Goal: Task Accomplishment & Management: Complete application form

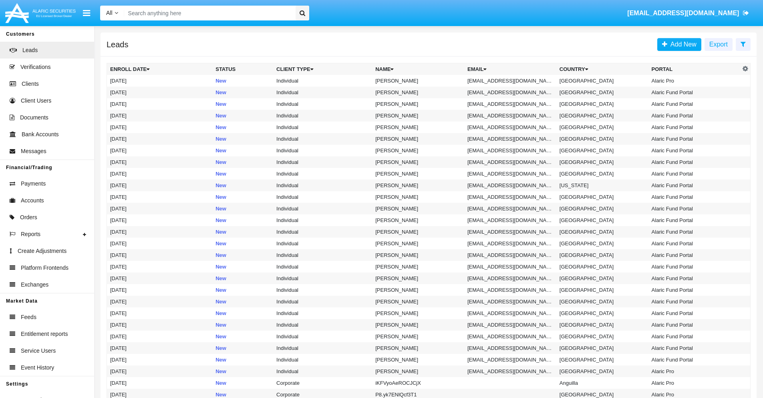
click at [743, 44] on icon at bounding box center [742, 44] width 5 height 6
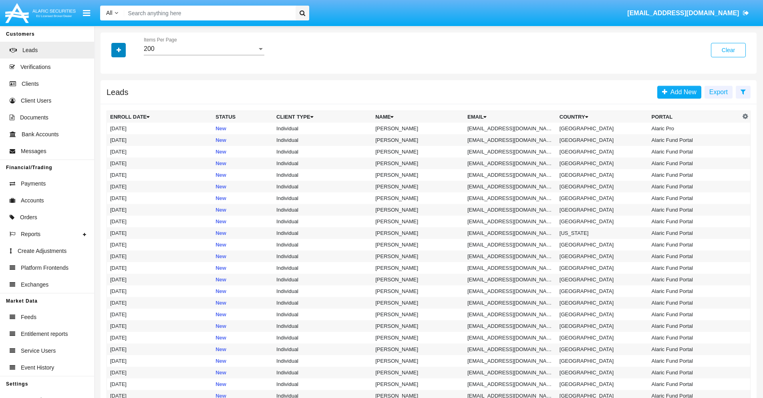
click at [119, 50] on icon "button" at bounding box center [119, 50] width 4 height 6
click at [125, 101] on span "Email" at bounding box center [125, 101] width 16 height 10
click at [110, 104] on input "Email" at bounding box center [110, 104] width 0 height 0
checkbox input "true"
click at [119, 50] on icon "button" at bounding box center [119, 50] width 4 height 6
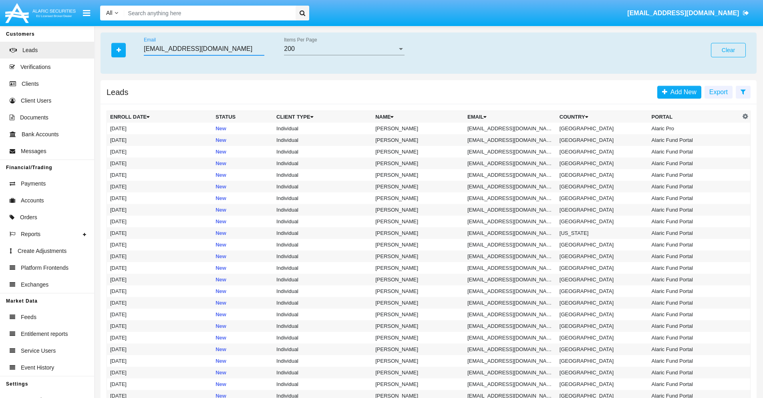
type input "[EMAIL_ADDRESS][DOMAIN_NAME]"
click at [512, 128] on td "[EMAIL_ADDRESS][DOMAIN_NAME]" at bounding box center [510, 129] width 92 height 12
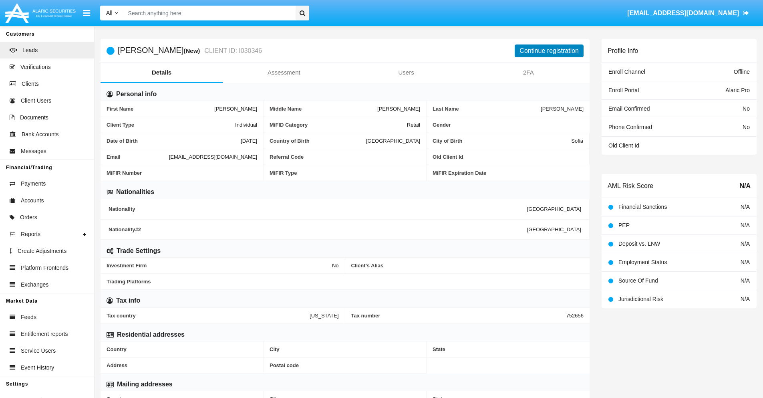
click at [549, 50] on button "Continue registration" at bounding box center [548, 50] width 69 height 13
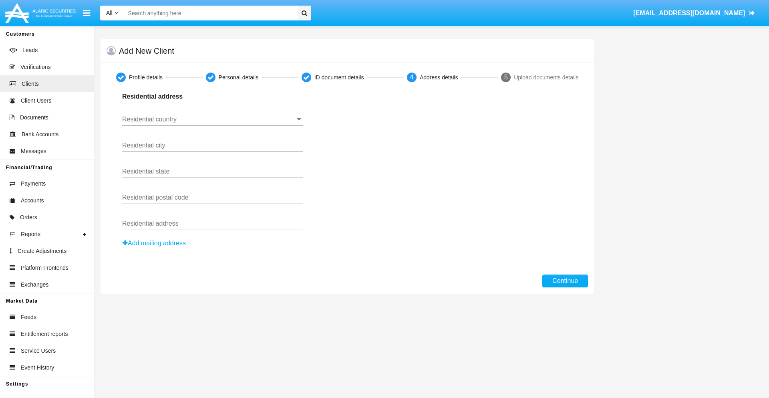
click at [212, 119] on input "Residential country" at bounding box center [212, 119] width 181 height 7
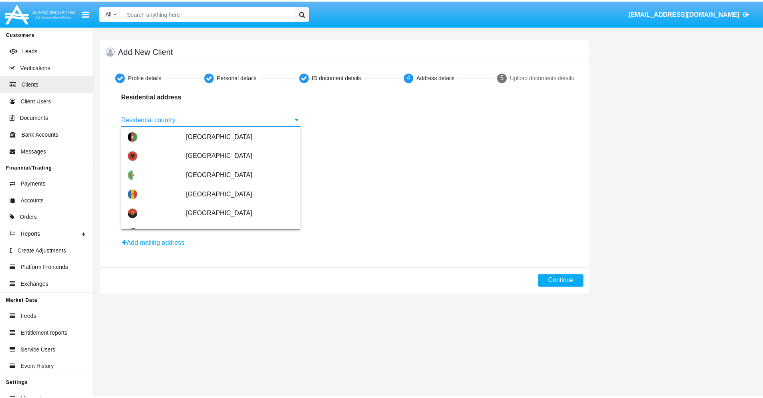
scroll to position [474, 0]
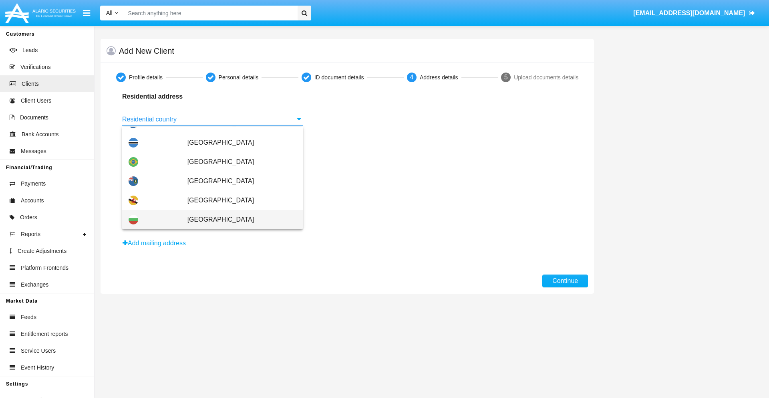
click at [237, 219] on span "[GEOGRAPHIC_DATA]" at bounding box center [241, 219] width 109 height 19
type input "[GEOGRAPHIC_DATA]"
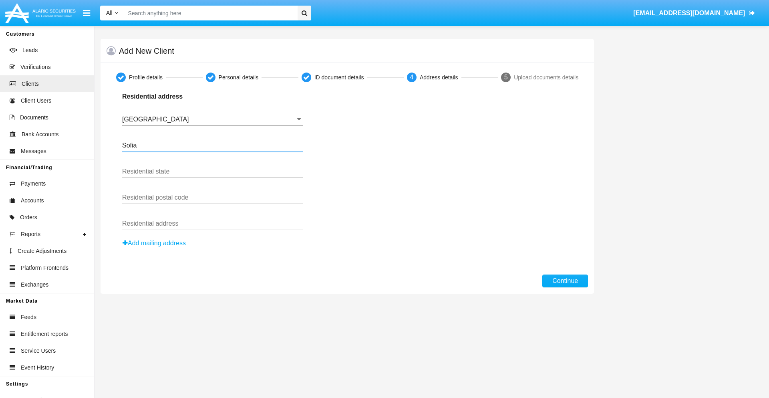
type input "Sofia"
type input "1000"
type input "[PERSON_NAME]"
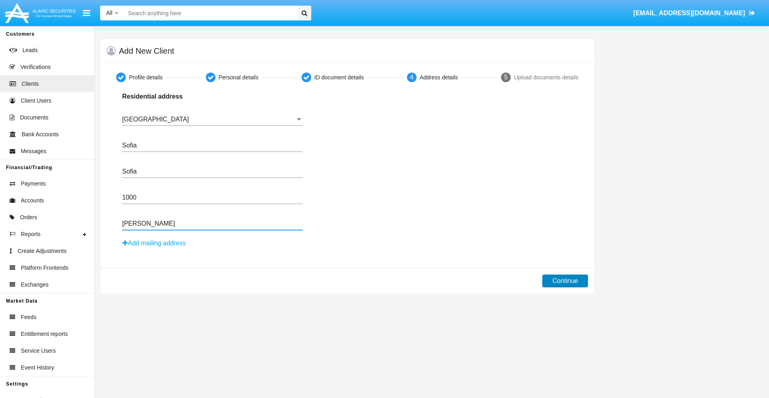
click at [565, 281] on button "Continue" at bounding box center [565, 280] width 46 height 13
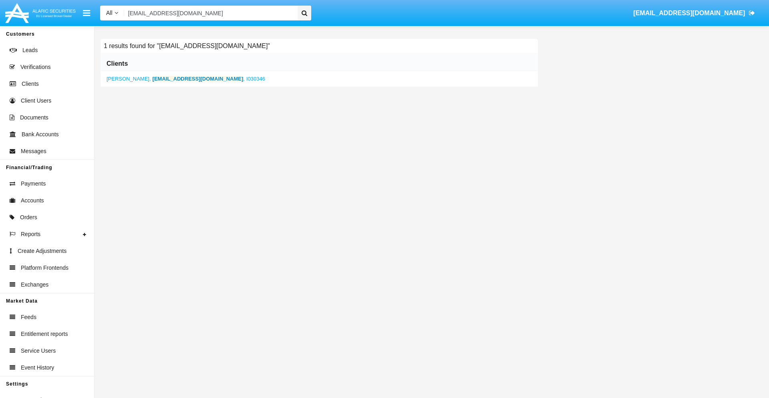
type input "[EMAIL_ADDRESS][DOMAIN_NAME]"
click at [180, 78] on b "[EMAIL_ADDRESS][DOMAIN_NAME]" at bounding box center [198, 79] width 91 height 6
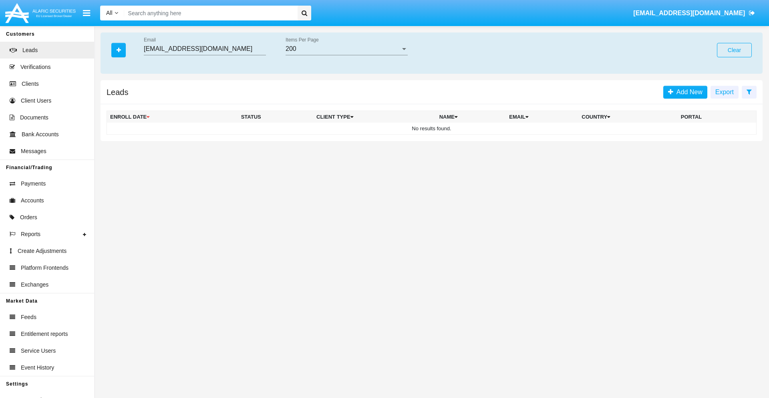
click at [734, 50] on button "Clear" at bounding box center [734, 50] width 35 height 14
click at [119, 50] on icon "button" at bounding box center [119, 50] width 4 height 6
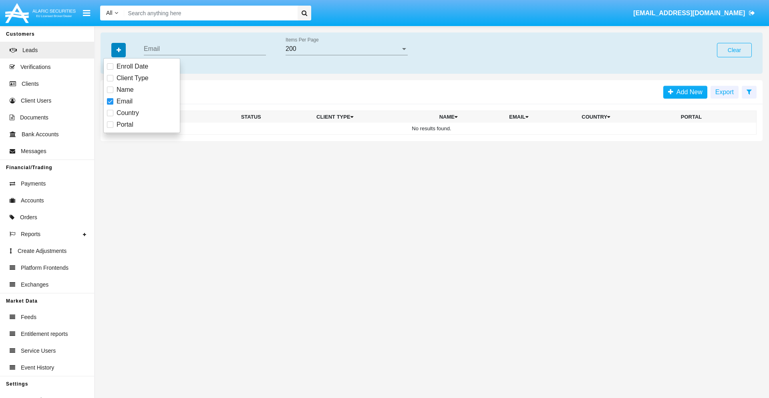
click at [119, 50] on icon "button" at bounding box center [119, 50] width 4 height 6
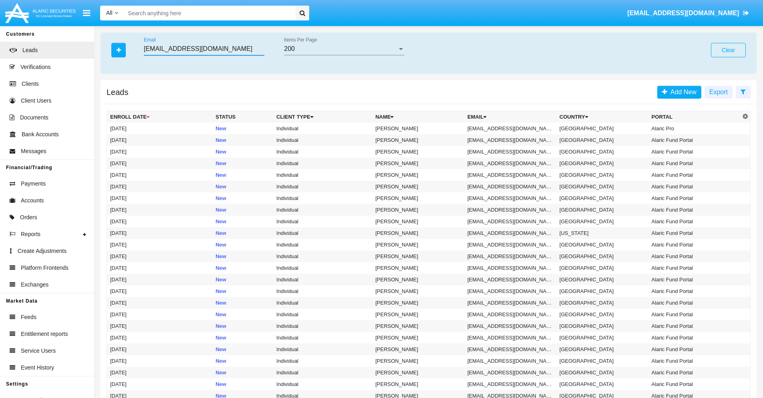
type input "i3cdqht@b1lr.y.nz"
click at [512, 128] on td "i3cdqht@b1lr.y.nz" at bounding box center [510, 129] width 92 height 12
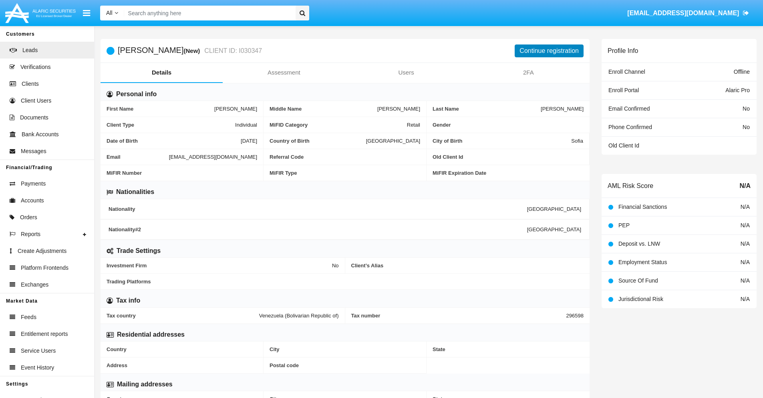
click at [549, 50] on button "Continue registration" at bounding box center [548, 50] width 69 height 13
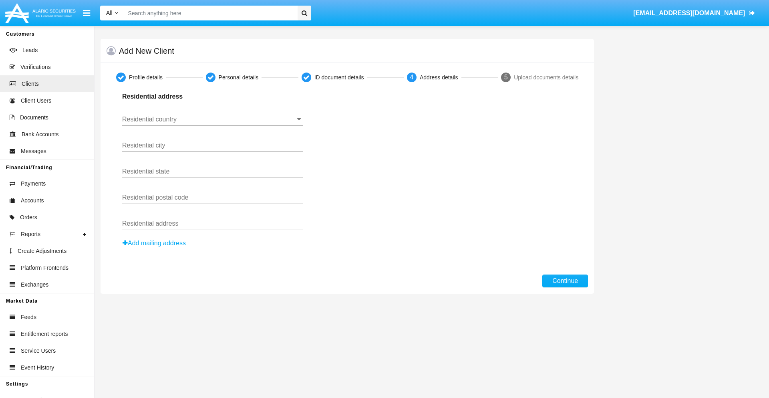
click at [155, 243] on button "Add mailing address" at bounding box center [154, 243] width 64 height 10
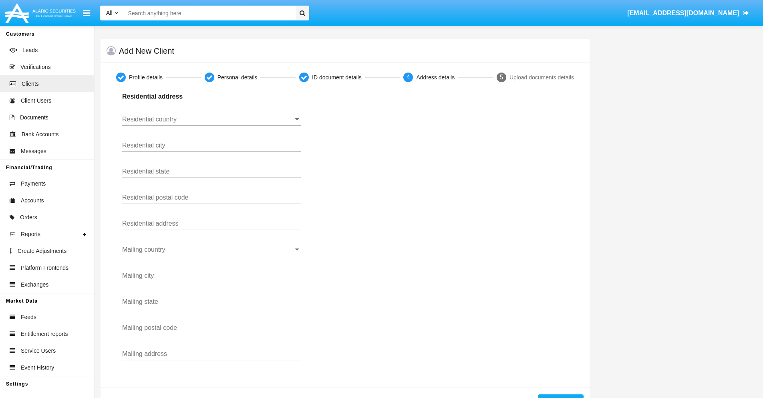
click at [211, 119] on input "Residential country" at bounding box center [211, 119] width 179 height 7
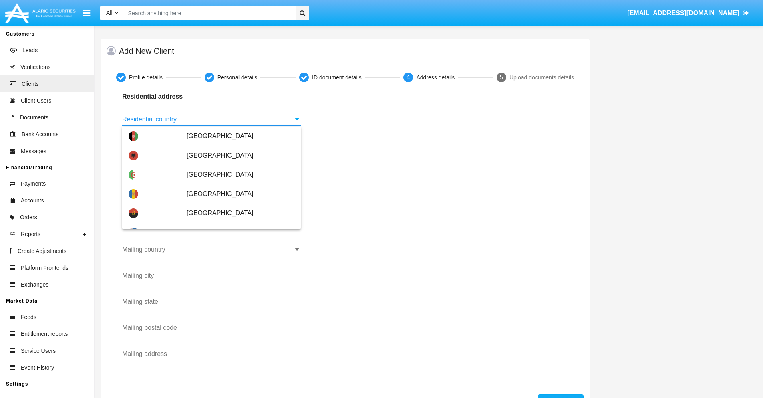
scroll to position [474, 0]
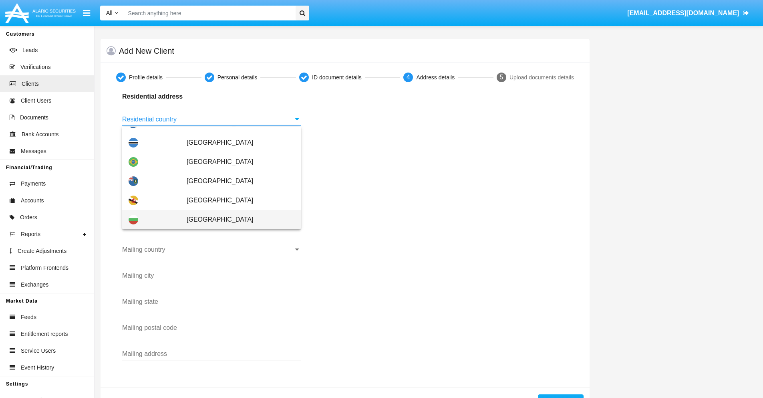
click at [236, 219] on span "[GEOGRAPHIC_DATA]" at bounding box center [241, 219] width 108 height 19
type input "[GEOGRAPHIC_DATA]"
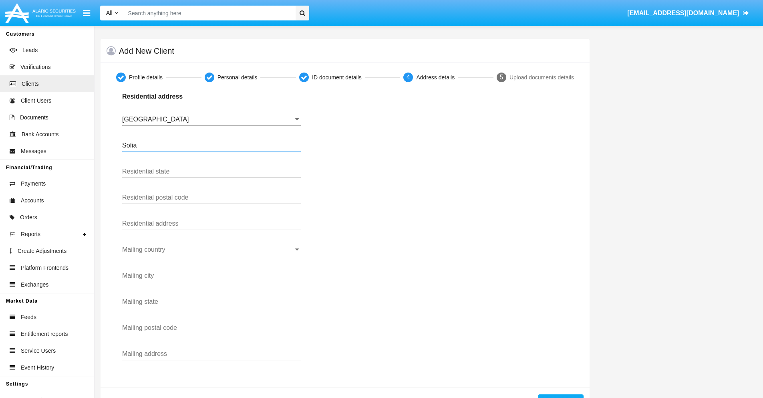
type input "Sofia"
type input "1000"
type input "[PERSON_NAME]"
click at [211, 249] on input "Mailing country" at bounding box center [211, 249] width 179 height 7
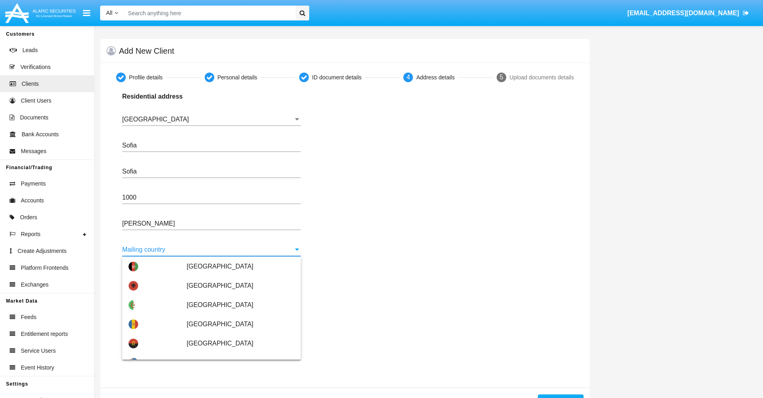
scroll to position [51, 0]
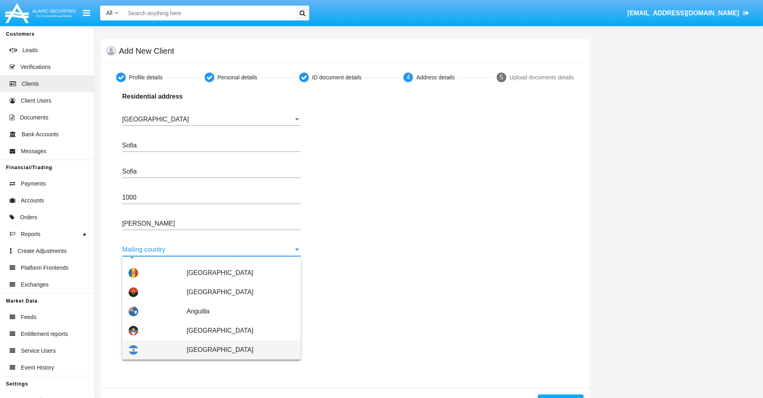
click at [236, 350] on span "Argentina" at bounding box center [241, 349] width 108 height 19
type input "Argentina"
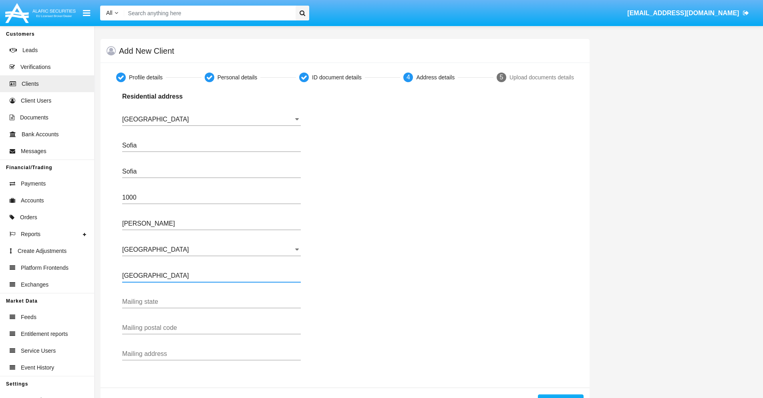
type input "Buenos Aires"
type input "7777"
type input "Test Mail Address"
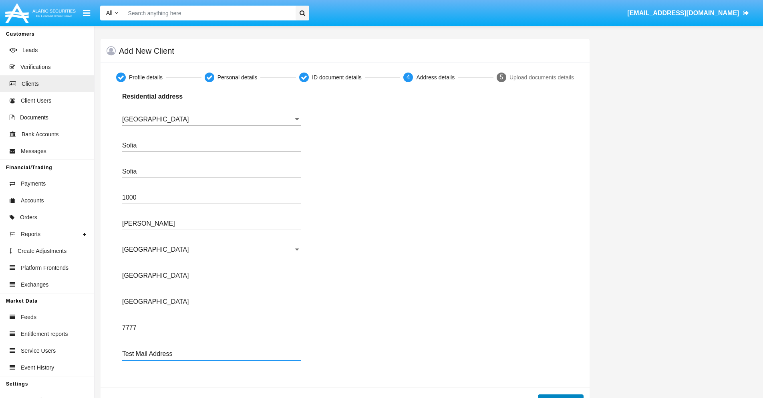
click at [560, 396] on button "Continue" at bounding box center [561, 400] width 46 height 13
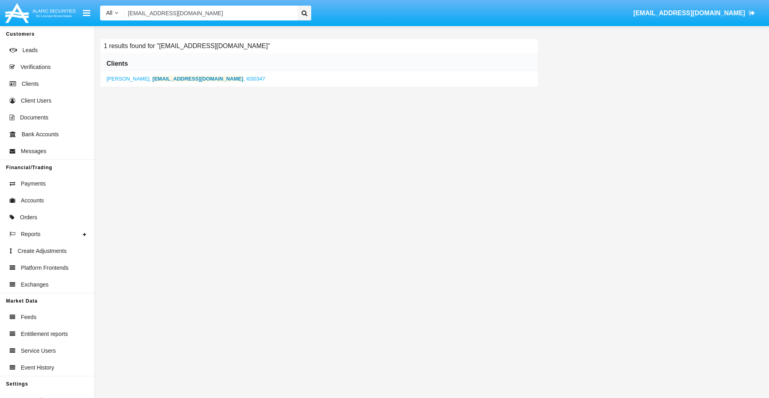
type input "i3cdqht@b1lr.y.nz"
click at [176, 78] on b "i3cdqht@b1lr.y.nz" at bounding box center [198, 79] width 91 height 6
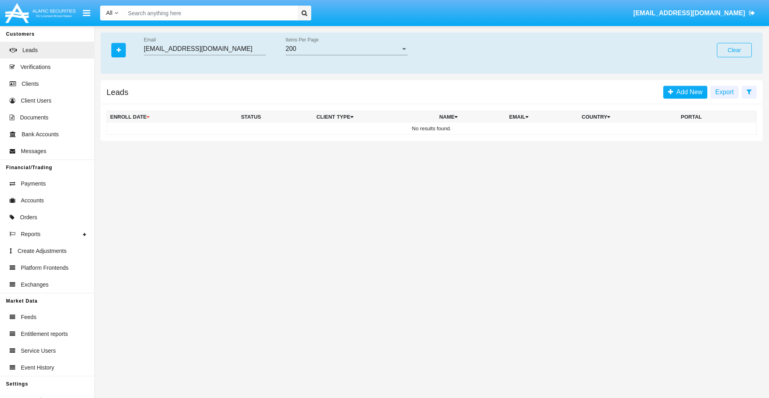
click at [734, 50] on button "Clear" at bounding box center [734, 50] width 35 height 14
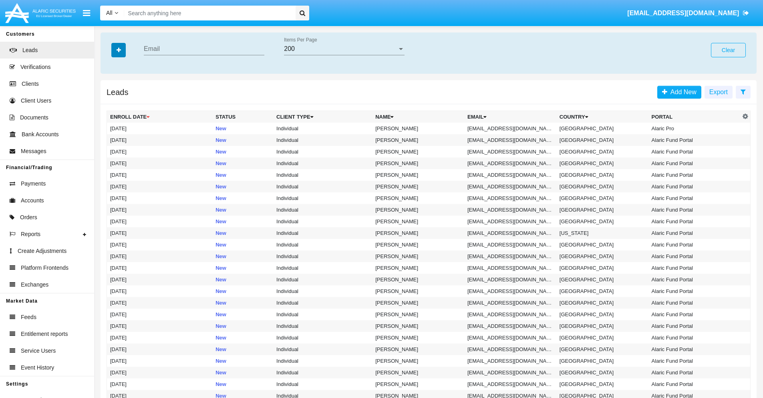
click at [119, 50] on icon "button" at bounding box center [119, 50] width 4 height 6
type input "mkn1r-384gpa@6ut.5v.mo"
click at [512, 128] on td "mkn1r-384gpa@6ut.5v.mo" at bounding box center [510, 129] width 92 height 12
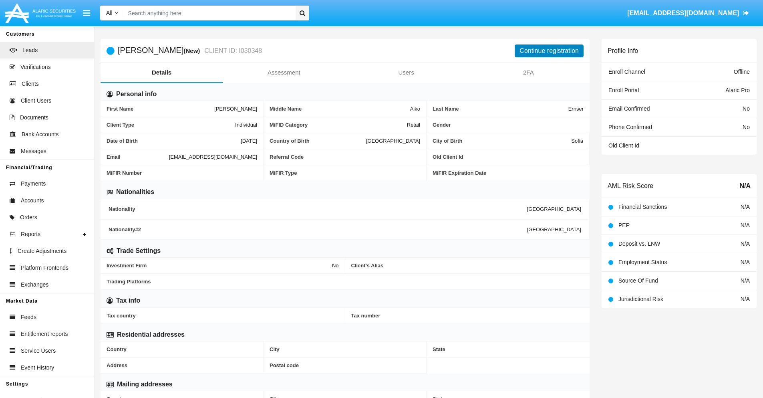
click at [549, 50] on button "Continue registration" at bounding box center [548, 50] width 69 height 13
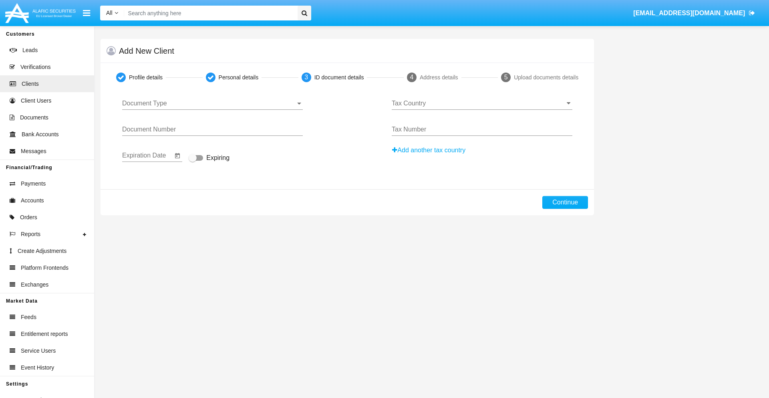
click at [212, 103] on span "Document Type" at bounding box center [208, 103] width 173 height 7
click at [212, 109] on span "Passport" at bounding box center [212, 109] width 181 height 19
type input "gZtihdjrEynlMXm"
click at [209, 158] on span "Expiring" at bounding box center [217, 158] width 23 height 10
click at [193, 161] on input "Expiring" at bounding box center [192, 161] width 0 height 0
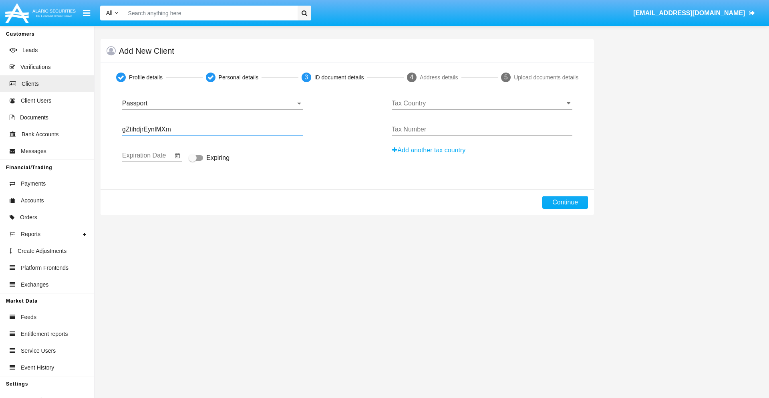
checkbox input "true"
click at [482, 103] on input "Tax Country" at bounding box center [482, 103] width 181 height 7
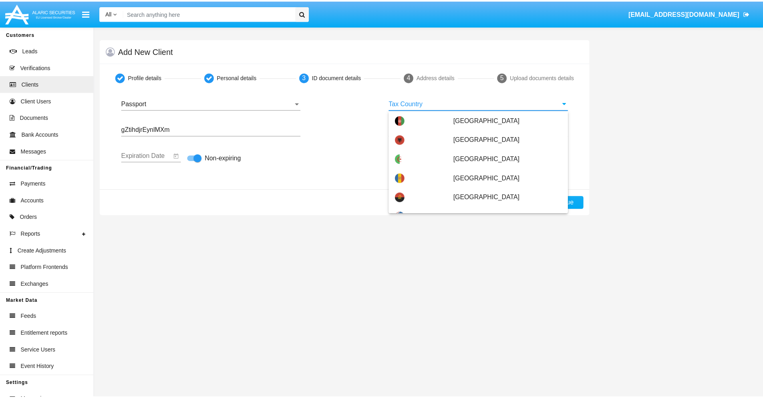
scroll to position [4049, 0]
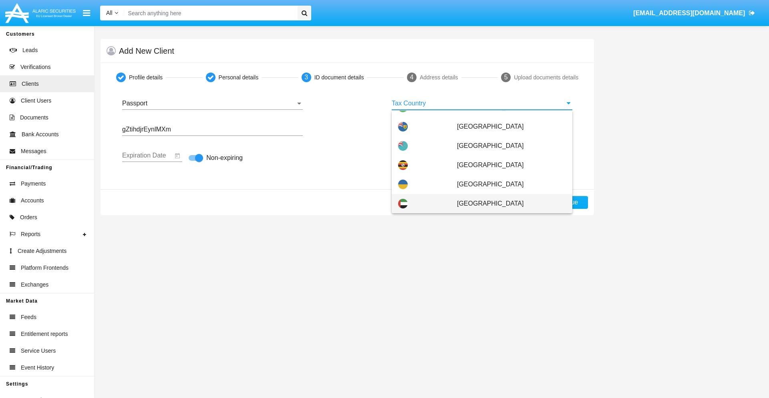
click at [507, 203] on span "United Arab Emirates" at bounding box center [511, 203] width 109 height 19
type input "United Arab Emirates"
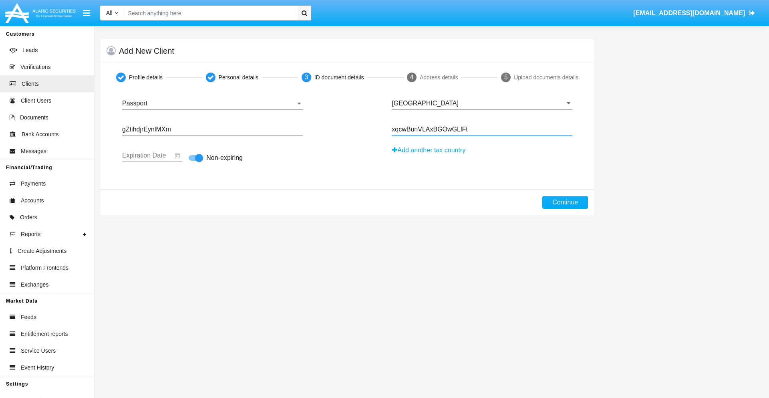
type input "xqcwBunVLAxBGOwGLlFt"
click at [565, 202] on button "Continue" at bounding box center [565, 202] width 46 height 13
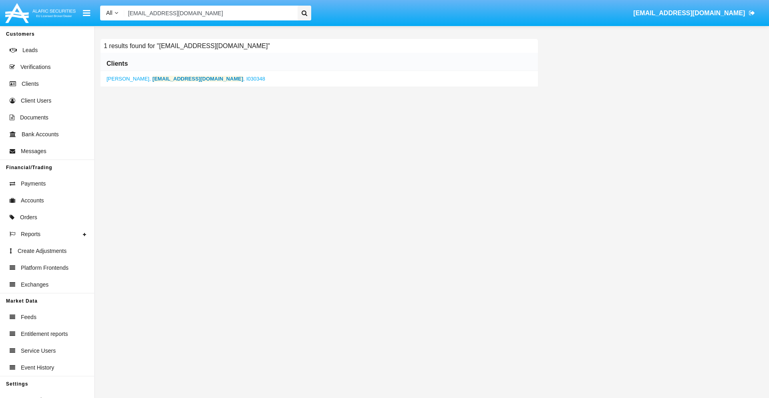
type input "mkn1r-384gpa@6ut.5v.mo"
click at [176, 78] on b "mkn1r-384gpa@6ut.5v.mo" at bounding box center [198, 79] width 91 height 6
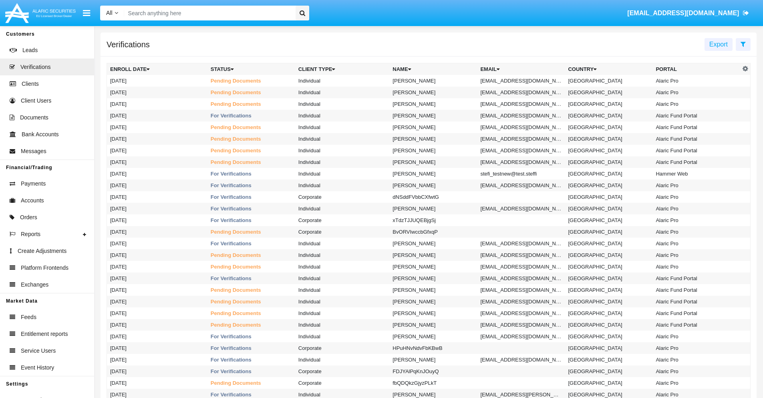
click at [743, 44] on icon at bounding box center [742, 44] width 5 height 6
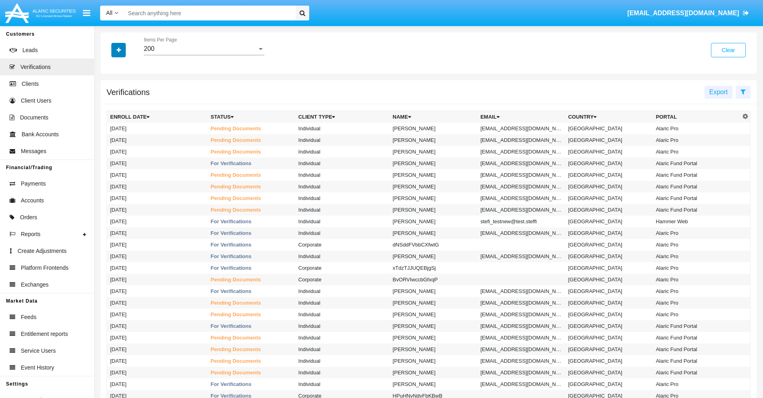
click at [119, 50] on icon "button" at bounding box center [119, 50] width 4 height 6
click at [125, 113] on span "Email" at bounding box center [125, 113] width 16 height 10
click at [110, 116] on input "Email" at bounding box center [110, 116] width 0 height 0
checkbox input "true"
click at [119, 50] on icon "button" at bounding box center [119, 50] width 4 height 6
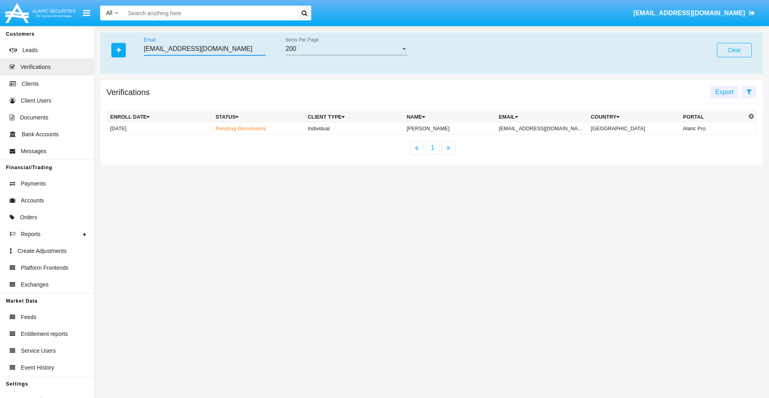
type input "0d897je9tqow@p41ooiz6l.mil"
click at [547, 128] on td "0d897je9tqow@p41ooiz6l.mil" at bounding box center [541, 129] width 92 height 12
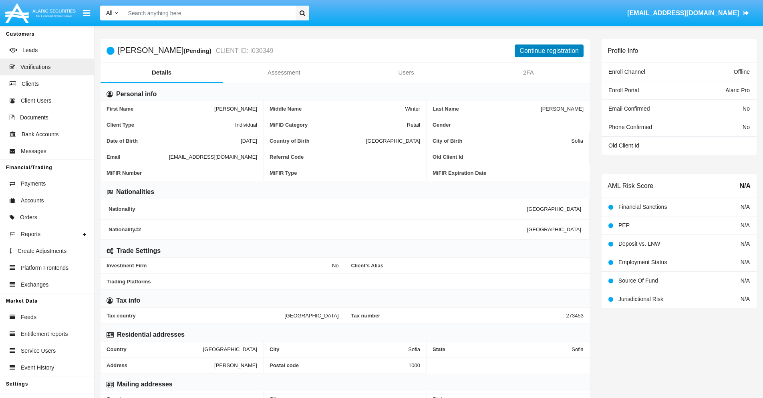
click at [549, 50] on button "Continue registration" at bounding box center [548, 50] width 69 height 13
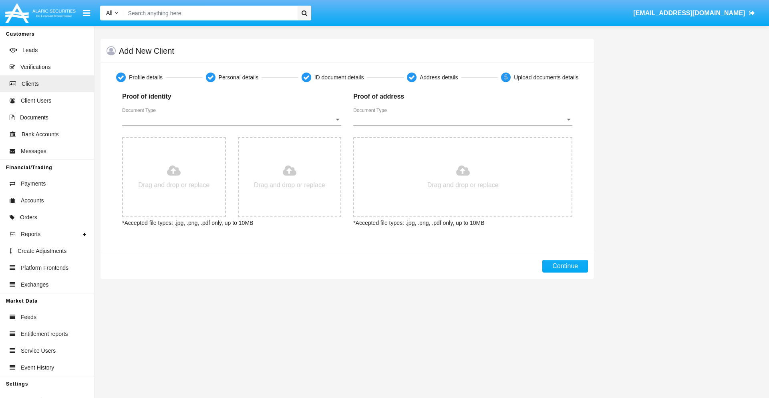
click at [231, 119] on span "Document Type" at bounding box center [228, 119] width 212 height 7
click at [231, 125] on span "Passport" at bounding box center [225, 125] width 206 height 19
type input "C:\fakepath\passport.png"
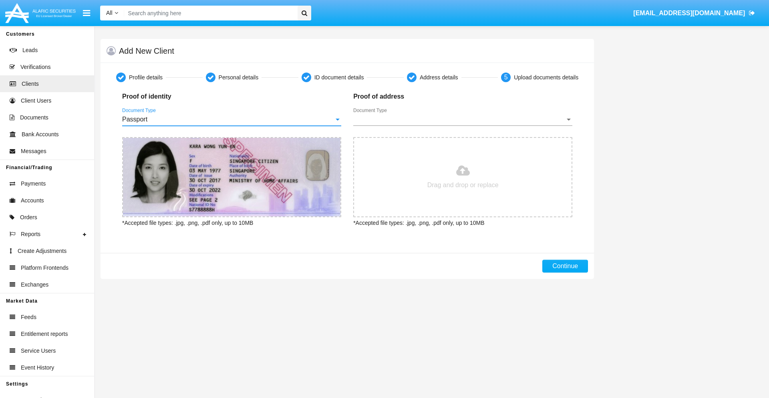
click at [462, 119] on span "Document Type" at bounding box center [459, 119] width 212 height 7
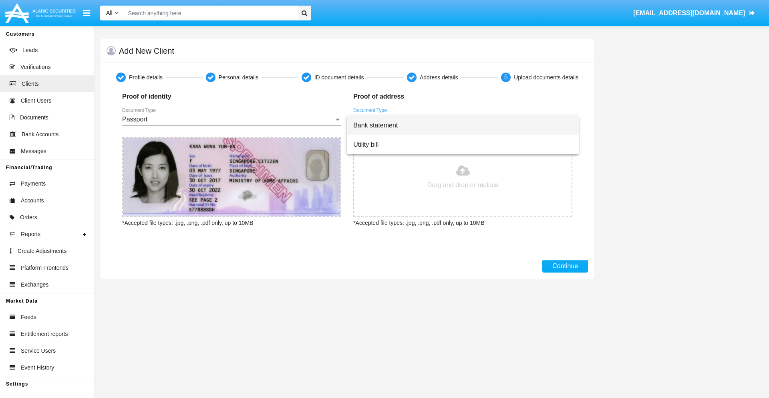
click at [462, 125] on span "Bank statement" at bounding box center [462, 125] width 219 height 19
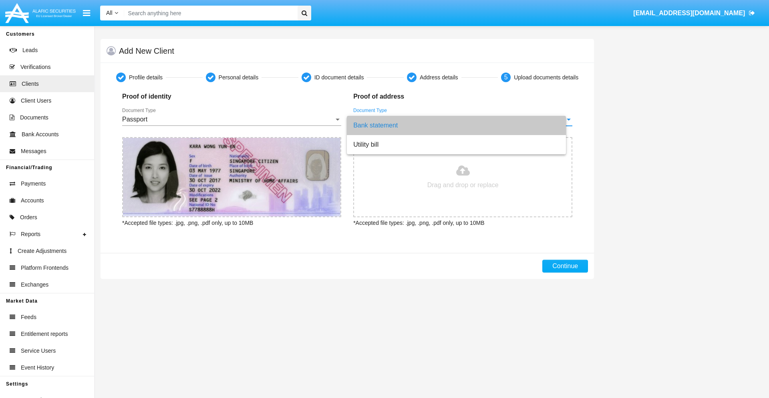
type input "C:\fakepath\bank-statement.png"
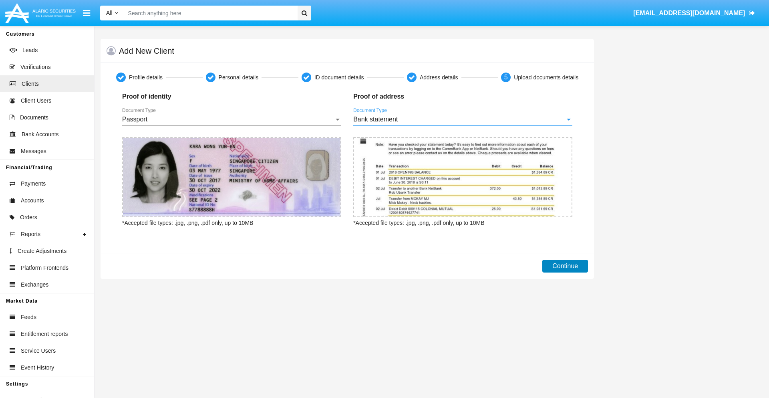
click at [565, 266] on button "Continue" at bounding box center [565, 265] width 46 height 13
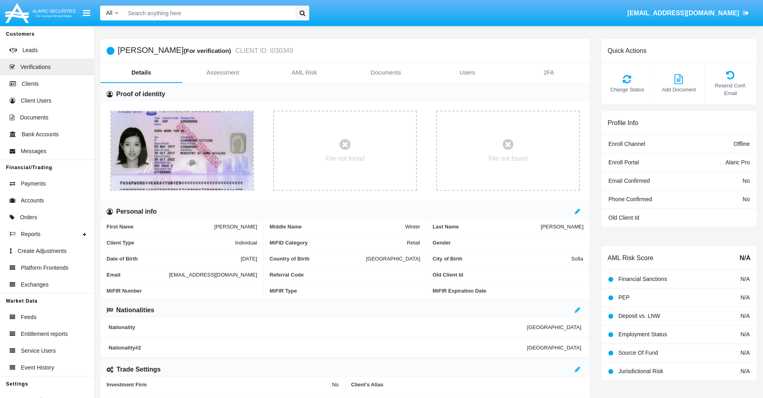
click at [386, 72] on link "Documents" at bounding box center [386, 72] width 82 height 19
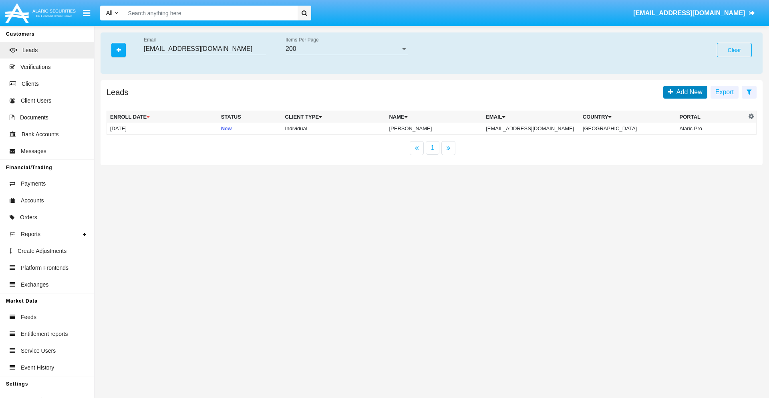
click at [687, 92] on span "Add New" at bounding box center [687, 91] width 29 height 7
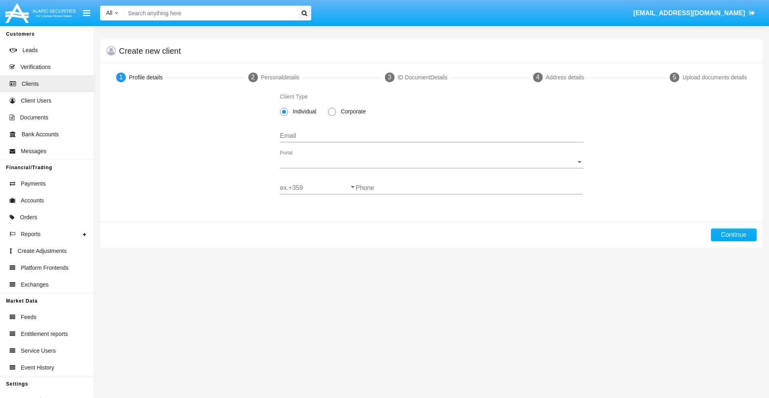
click at [303, 111] on span "Individual" at bounding box center [303, 111] width 30 height 8
click at [284, 116] on input "Individual" at bounding box center [283, 116] width 0 height 0
type input "[EMAIL_ADDRESS][DOMAIN_NAME]"
click at [431, 162] on span "Portal" at bounding box center [428, 161] width 296 height 7
click at [428, 168] on span "Alaric Pro" at bounding box center [431, 167] width 303 height 19
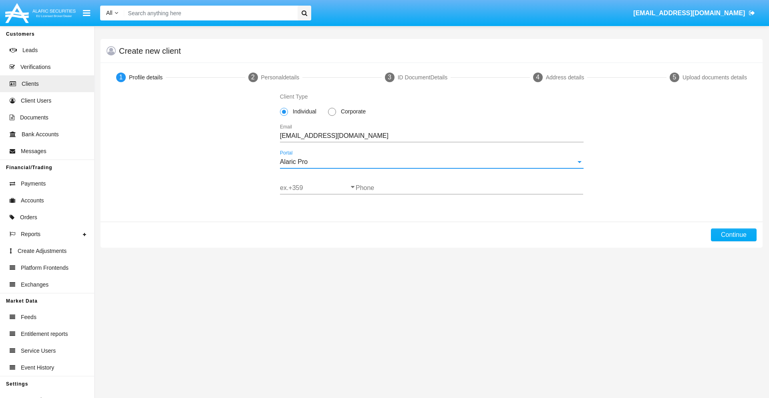
click at [317, 188] on input "ex.+359" at bounding box center [318, 187] width 76 height 7
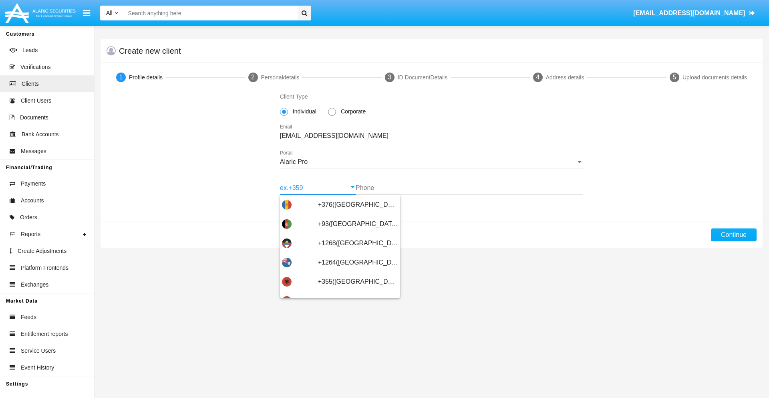
type input "+359([GEOGRAPHIC_DATA])"
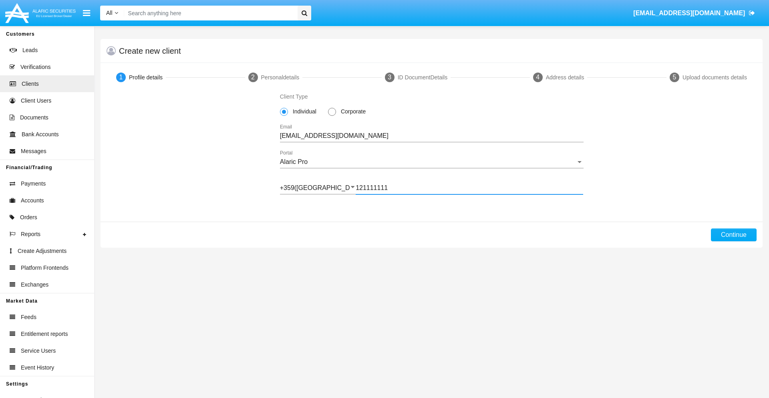
type input "121111111"
click at [733, 235] on button "Continue" at bounding box center [734, 234] width 46 height 13
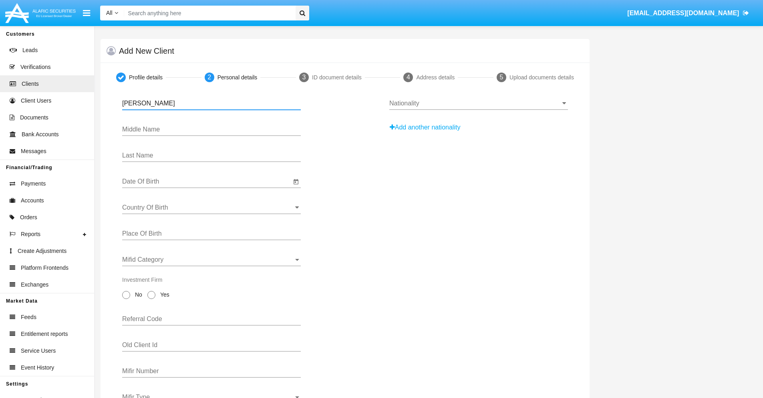
type input "[PERSON_NAME]"
click at [207, 181] on input "Date Of Birth" at bounding box center [206, 181] width 169 height 7
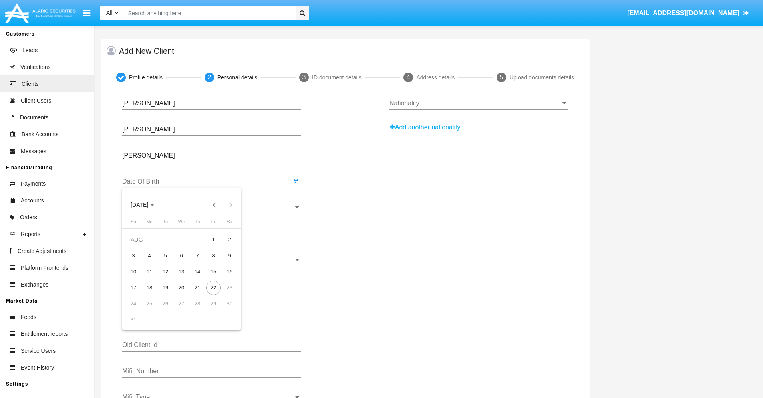
click at [147, 205] on span "[DATE]" at bounding box center [140, 205] width 18 height 6
click at [214, 205] on button "Previous 20 years" at bounding box center [215, 205] width 16 height 16
click at [195, 309] on div "2000" at bounding box center [195, 309] width 25 height 14
click at [139, 245] on div "JAN" at bounding box center [139, 245] width 25 height 14
click at [229, 239] on div "1" at bounding box center [229, 239] width 14 height 14
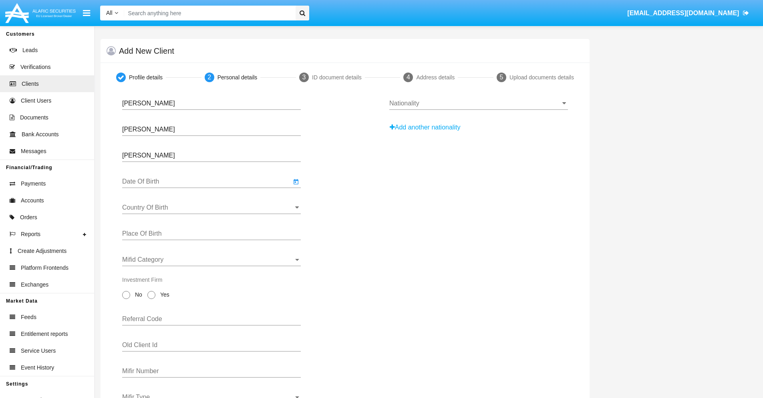
type input "[DATE]"
click at [211, 207] on input "Country Of Birth" at bounding box center [211, 207] width 179 height 7
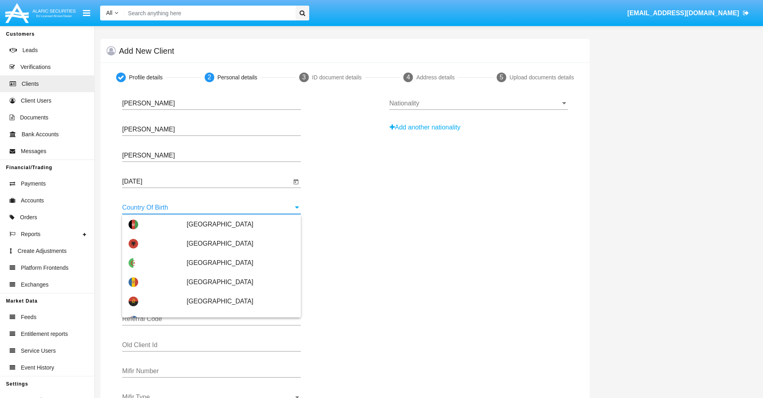
type input "[GEOGRAPHIC_DATA]"
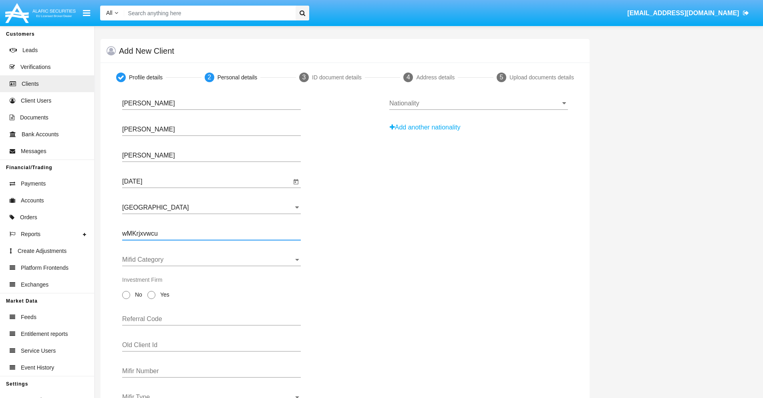
type input "wMKrjxvwcu"
click at [211, 259] on span "Mifid Category" at bounding box center [207, 259] width 171 height 7
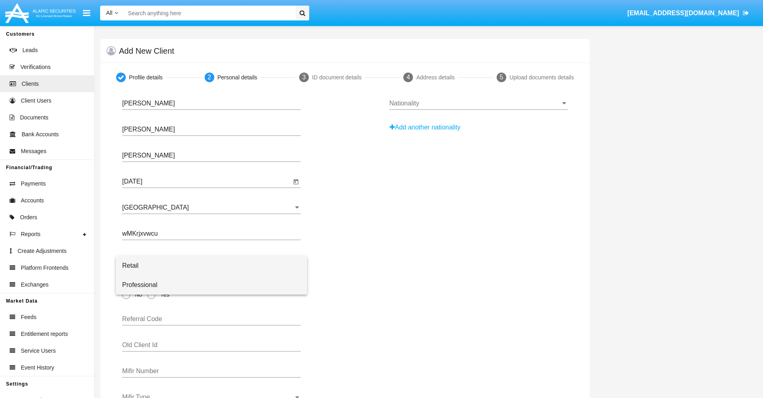
click at [211, 285] on span "Professional" at bounding box center [211, 284] width 179 height 19
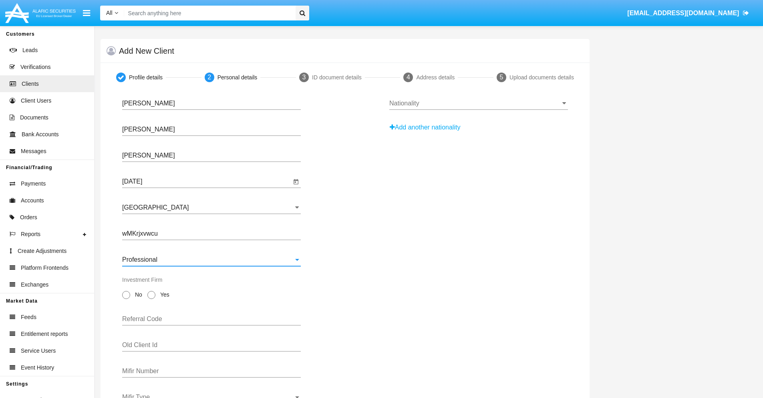
click at [137, 294] on span "No" at bounding box center [137, 294] width 14 height 8
click at [126, 299] on input "No" at bounding box center [126, 299] width 0 height 0
radio input "true"
type input "hnVWcSMXhi"
type input "ddSwgYlpUC"
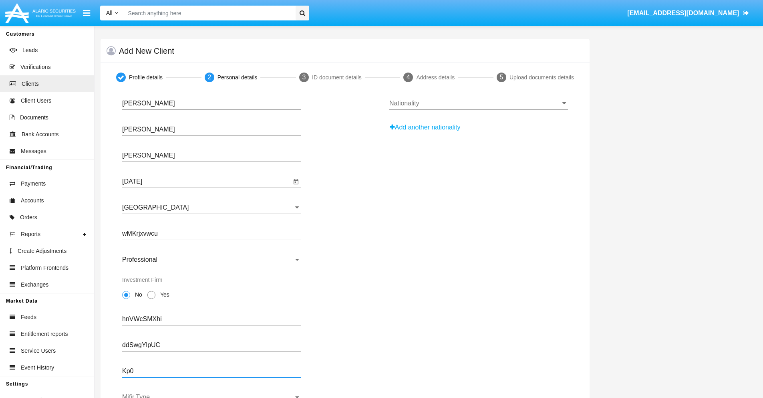
type input "Kp0"
click at [211, 395] on span "Mifir Type" at bounding box center [207, 396] width 171 height 7
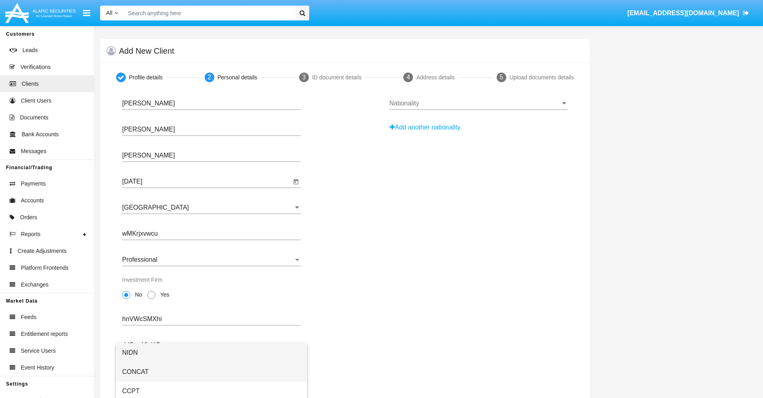
click at [211, 372] on span "CONCAT" at bounding box center [211, 371] width 179 height 19
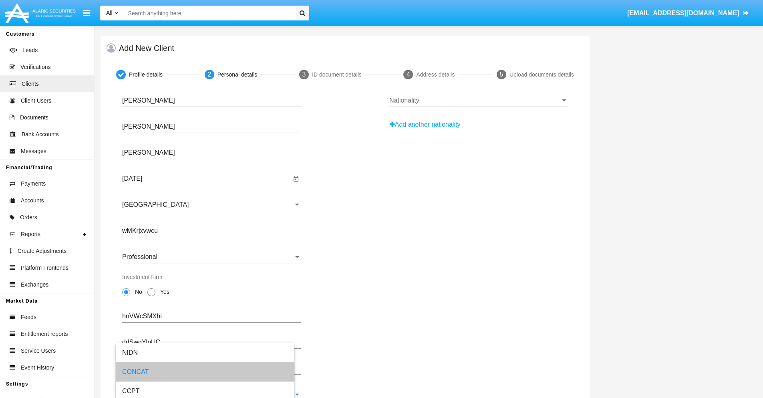
scroll to position [29, 0]
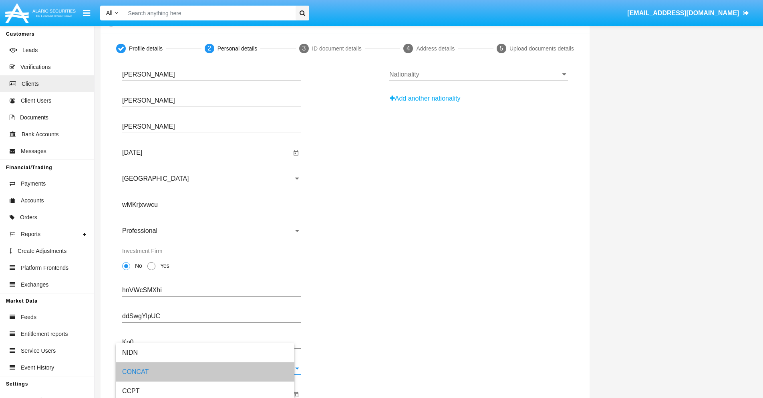
click at [207, 394] on input "Mifir Expiration Date" at bounding box center [206, 393] width 169 height 7
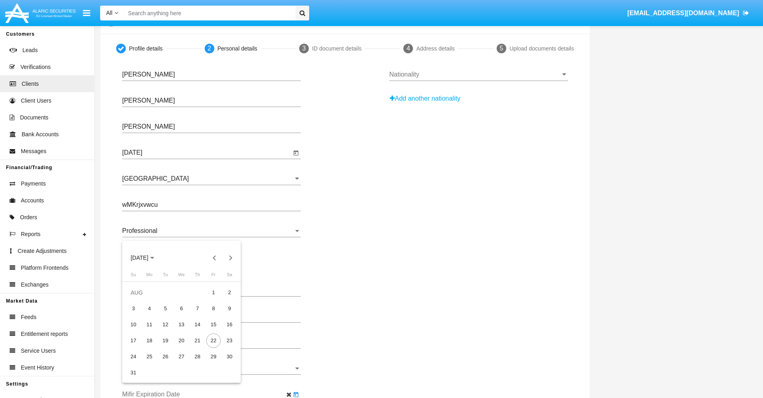
click at [147, 257] on span "[DATE]" at bounding box center [140, 258] width 18 height 6
click at [195, 330] on div "2030" at bounding box center [195, 330] width 25 height 14
click at [139, 298] on div "JAN" at bounding box center [139, 298] width 25 height 14
click at [165, 308] on div "1" at bounding box center [165, 308] width 14 height 14
type input "[DATE]"
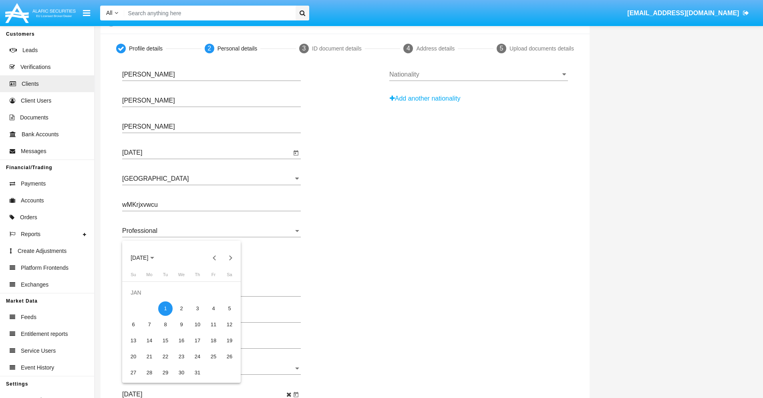
scroll to position [0, 0]
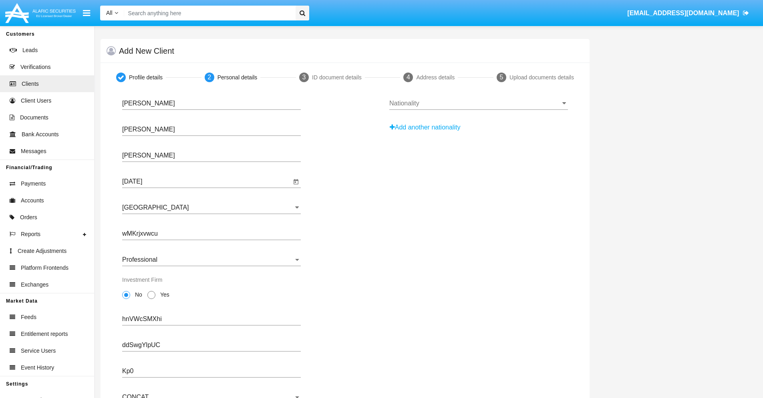
click at [478, 103] on input "Nationality" at bounding box center [478, 103] width 179 height 7
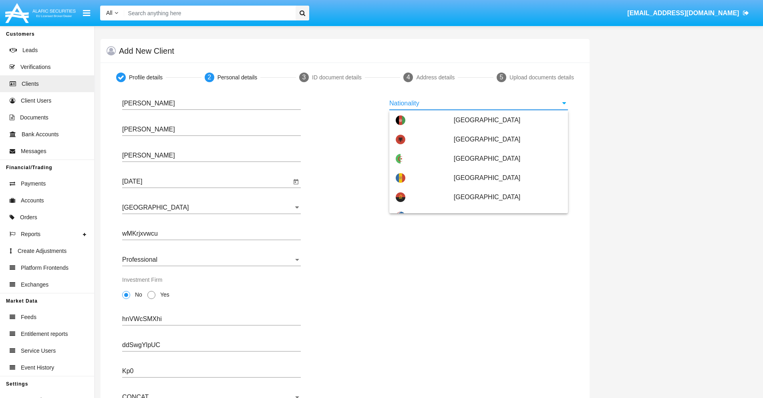
scroll to position [474, 0]
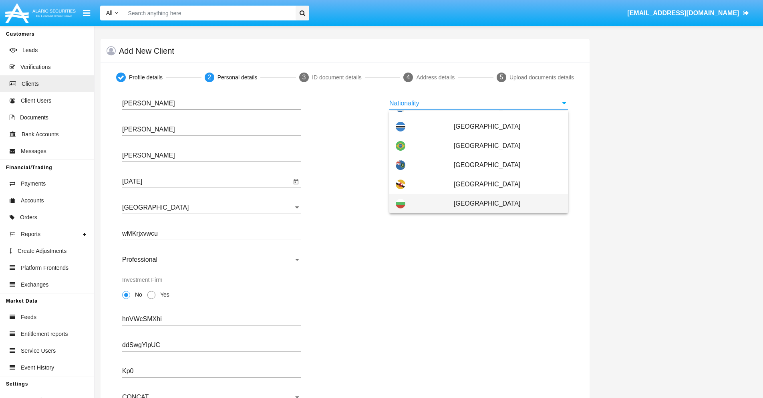
click at [503, 203] on span "[GEOGRAPHIC_DATA]" at bounding box center [508, 203] width 108 height 19
type input "[GEOGRAPHIC_DATA]"
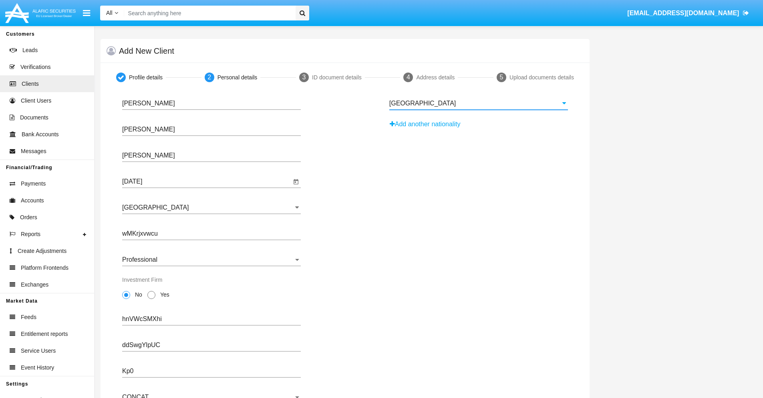
click at [428, 124] on button "Add another nationality" at bounding box center [427, 124] width 76 height 13
click at [478, 129] on input "Nationality #1" at bounding box center [478, 129] width 179 height 7
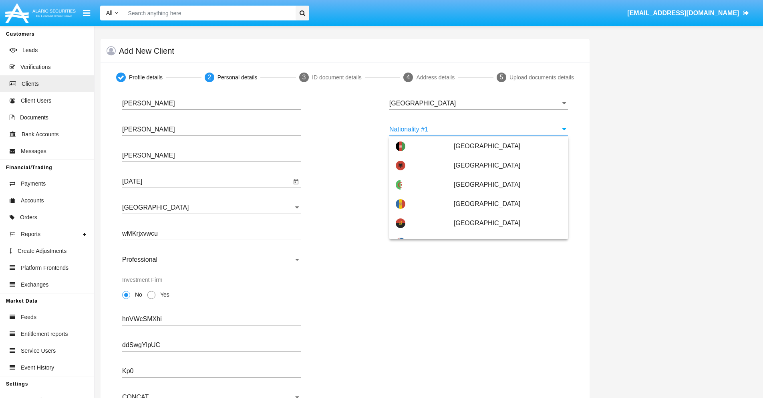
scroll to position [3568, 0]
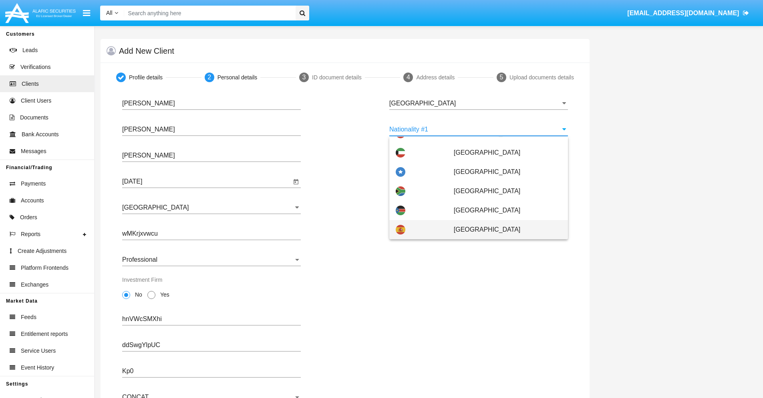
click at [503, 229] on span "[GEOGRAPHIC_DATA]" at bounding box center [508, 229] width 108 height 19
type input "[GEOGRAPHIC_DATA]"
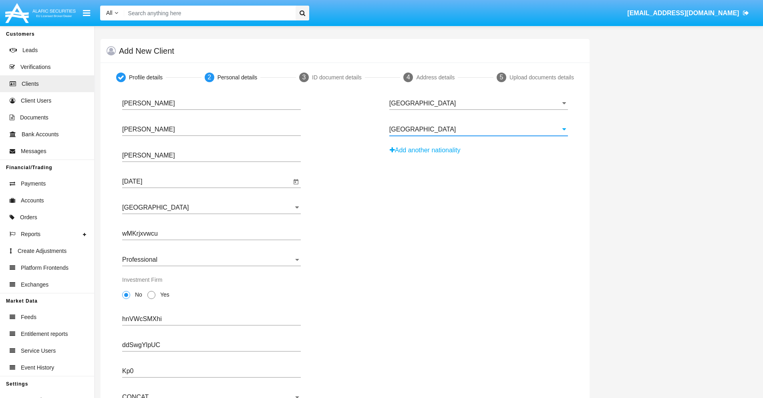
scroll to position [78, 0]
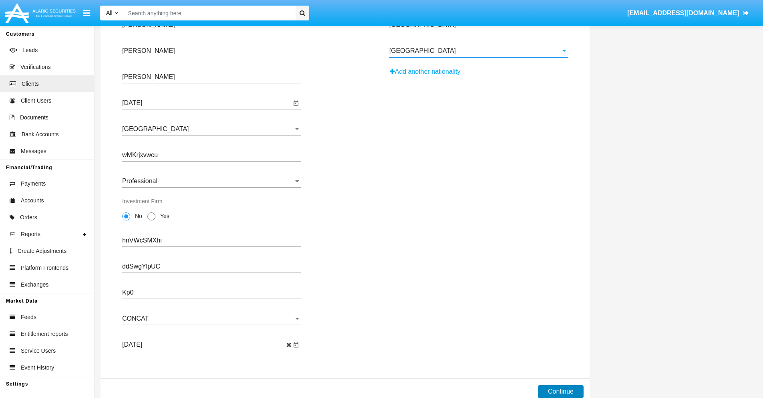
click at [560, 391] on button "Continue" at bounding box center [561, 391] width 46 height 13
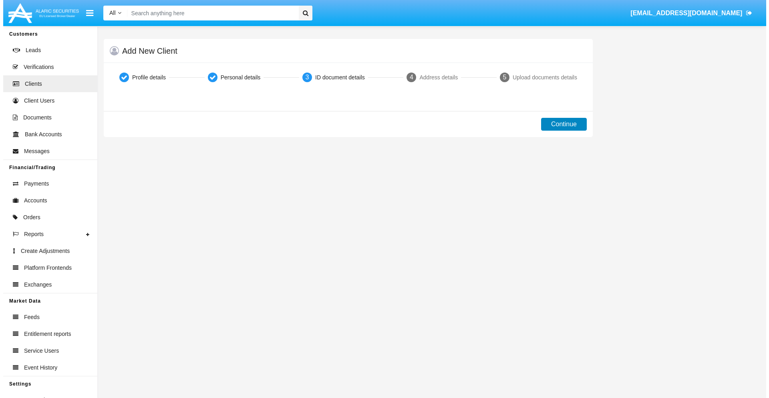
scroll to position [0, 0]
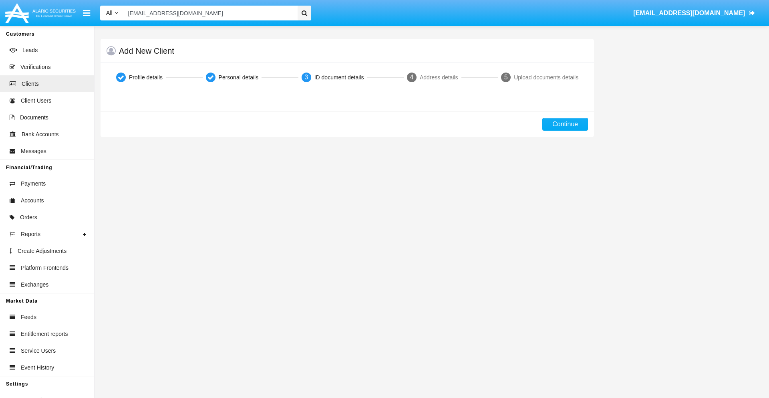
type input "[EMAIL_ADDRESS][DOMAIN_NAME]"
